Goal: Use online tool/utility: Utilize a website feature to perform a specific function

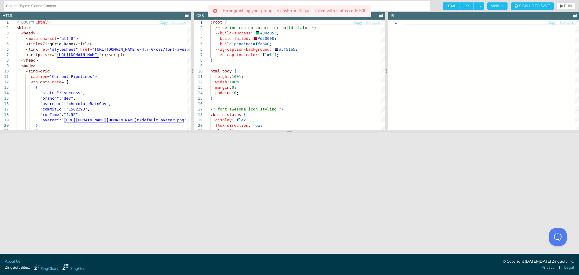
click at [331, 7] on div "Error grabbing your groups: AxiosError: Request failed with status code 500" at bounding box center [289, 11] width 163 height 12
